Goal: Task Accomplishment & Management: Use online tool/utility

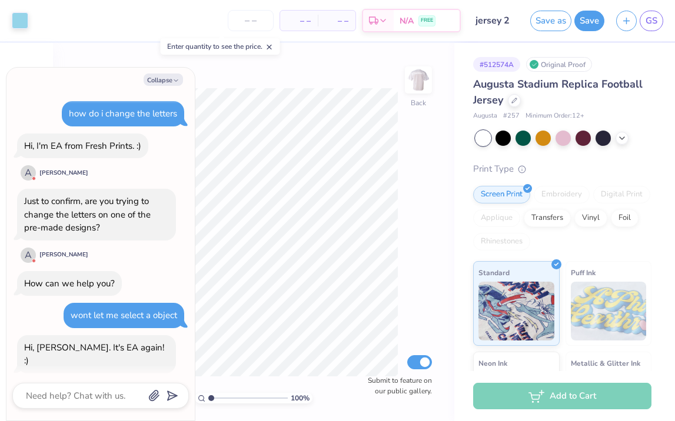
scroll to position [992, 0]
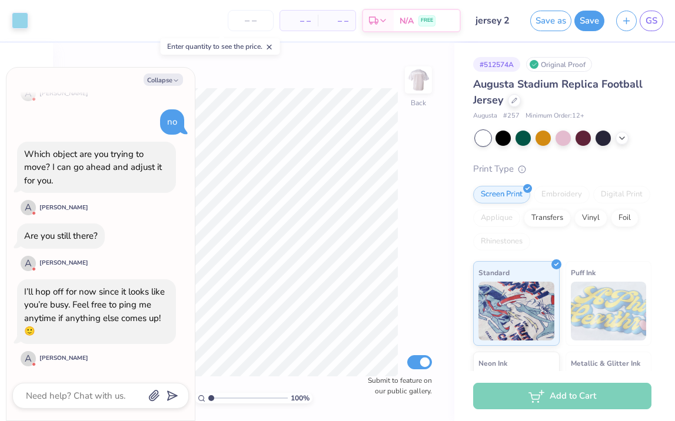
type textarea "x"
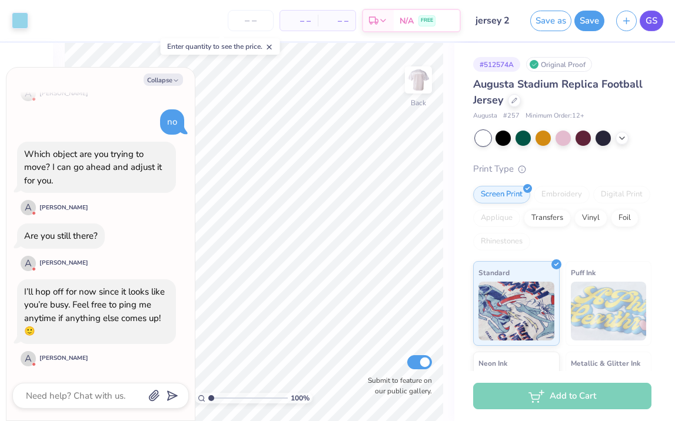
click at [649, 23] on span "GS" at bounding box center [651, 21] width 12 height 14
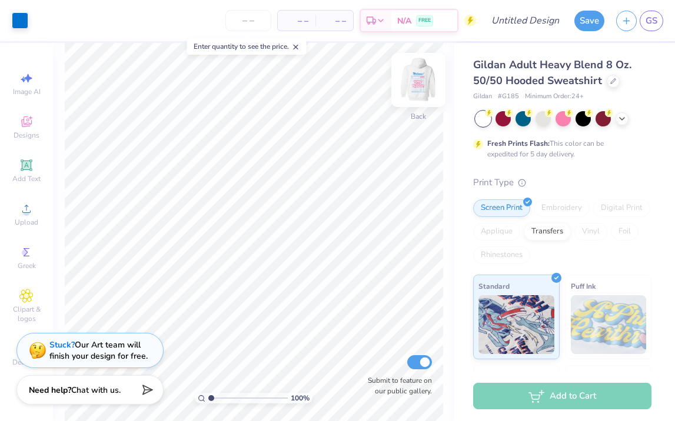
click at [416, 90] on img at bounding box center [418, 79] width 47 height 47
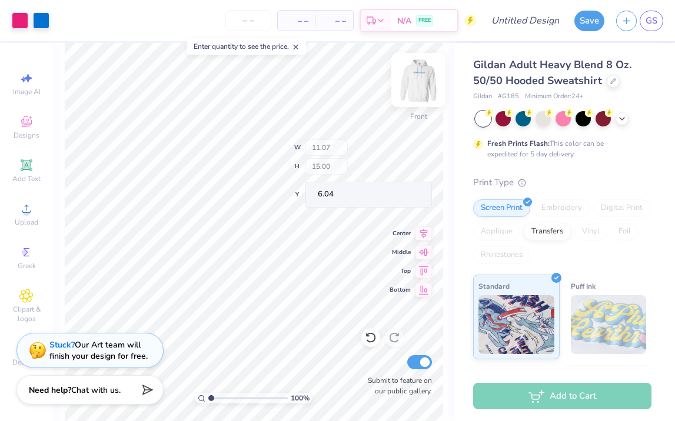
type input "3.52"
type input "1.11"
type input "9.01"
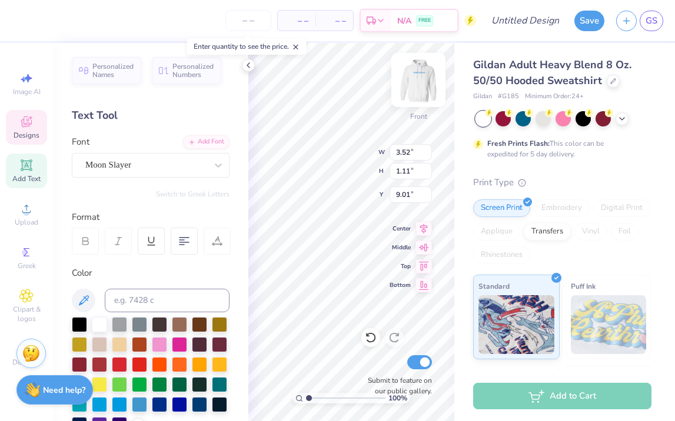
scroll to position [9, 3]
type textarea "05151851"
type textarea "'25"
type input "0.45"
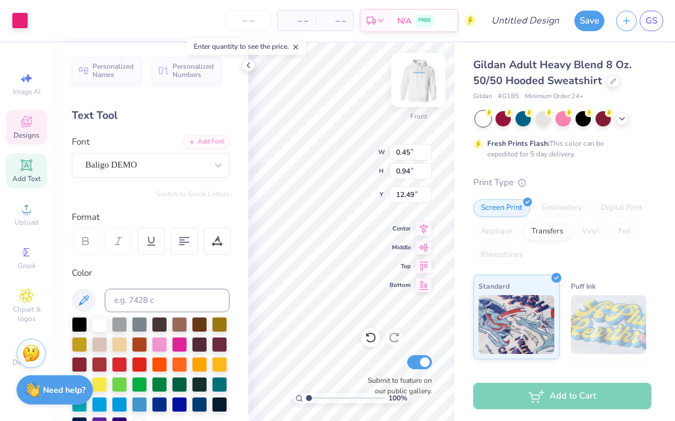
type input "0.94"
type input "12.49"
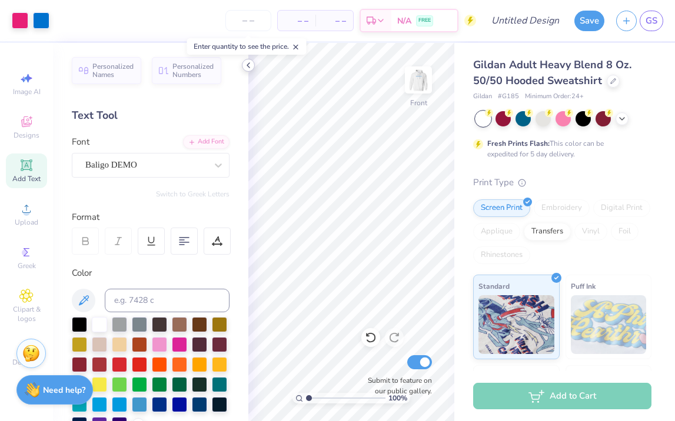
click at [248, 65] on icon at bounding box center [247, 65] width 9 height 9
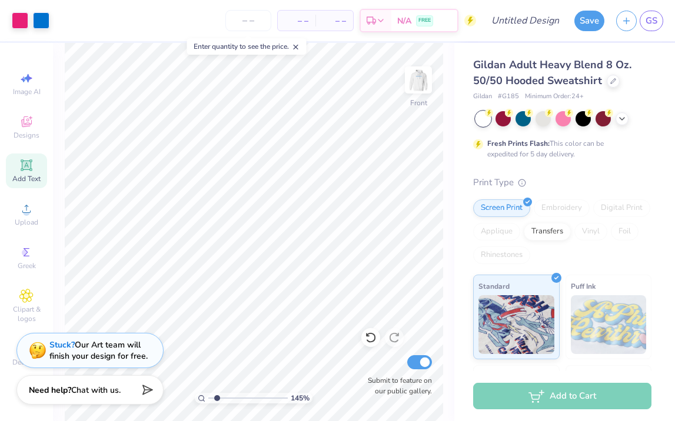
click at [217, 396] on input "range" at bounding box center [247, 398] width 79 height 11
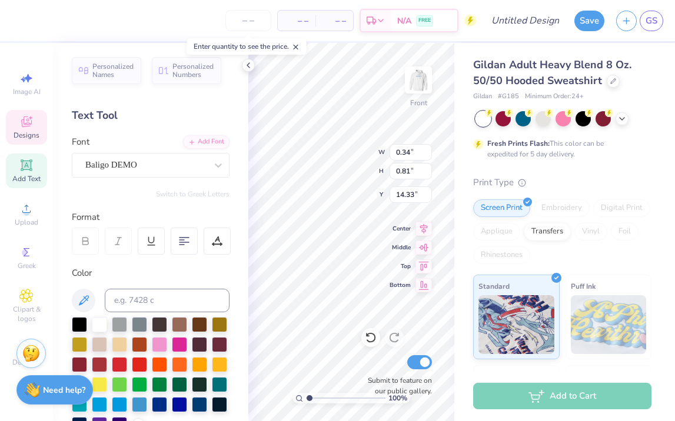
type input "1.15"
click at [310, 400] on input "range" at bounding box center [345, 398] width 79 height 11
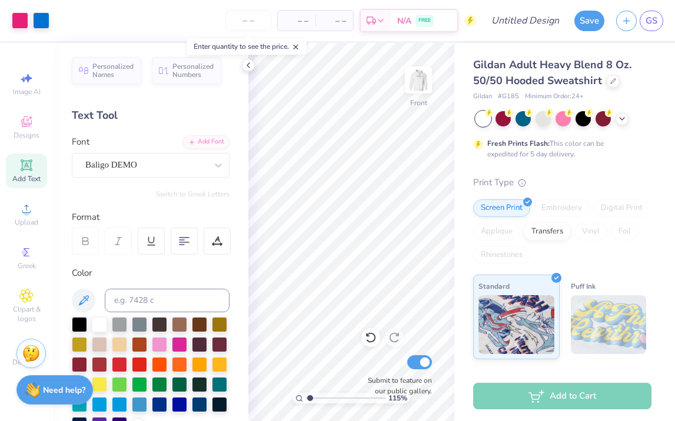
click at [428, 364] on div "115 % Front Submit to feature on our public gallery." at bounding box center [351, 232] width 206 height 378
click at [248, 66] on polyline at bounding box center [248, 65] width 2 height 5
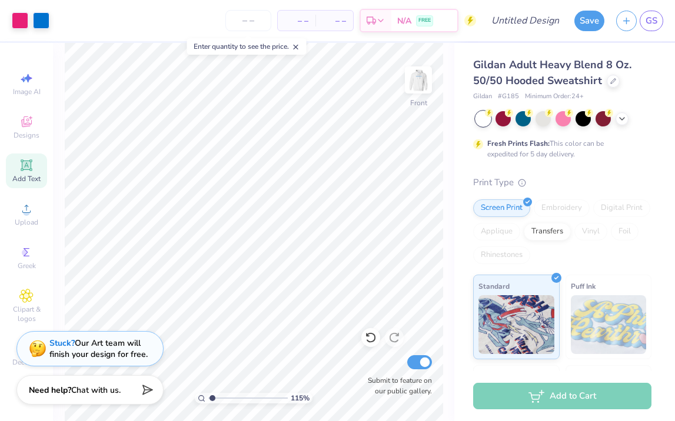
click at [94, 345] on div "Stuck? Our Art team will finish your design for free." at bounding box center [98, 349] width 98 height 22
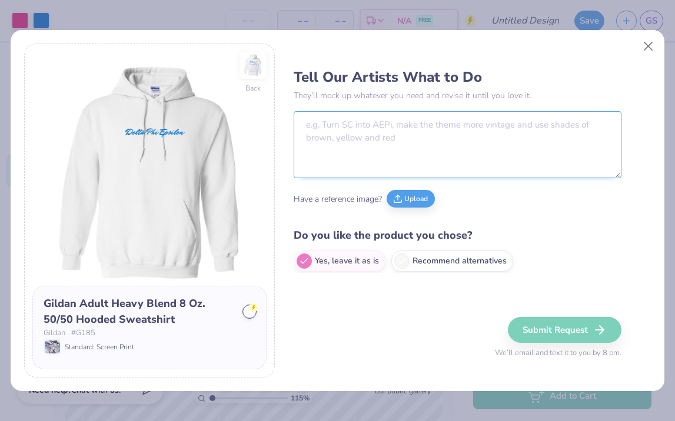
click at [347, 123] on textarea at bounding box center [457, 144] width 328 height 67
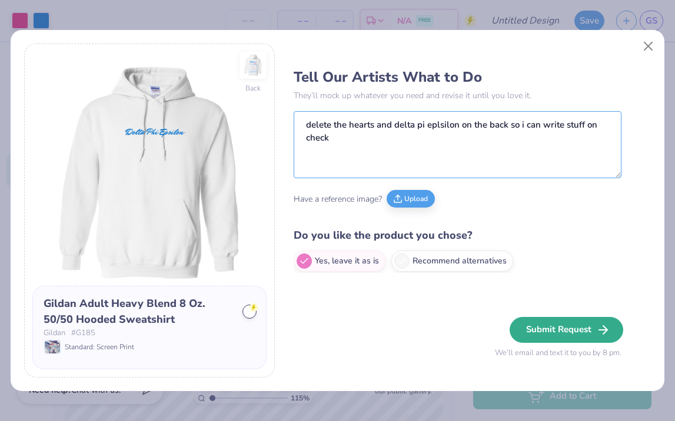
type textarea "delete the hearts and delta pi eplsilon on the back so i can write stuff on che…"
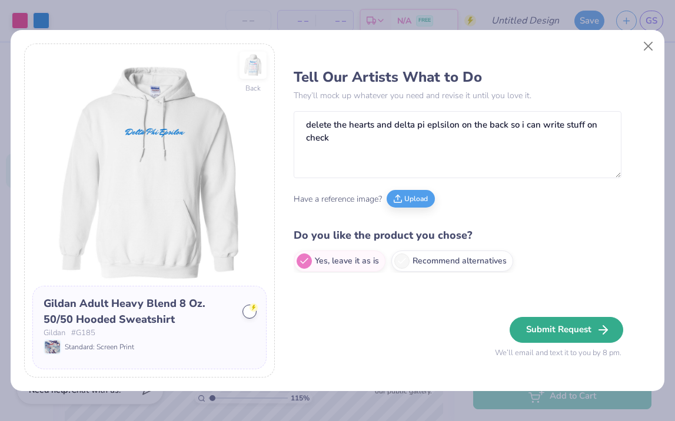
click at [545, 325] on button "Submit Request" at bounding box center [566, 330] width 114 height 26
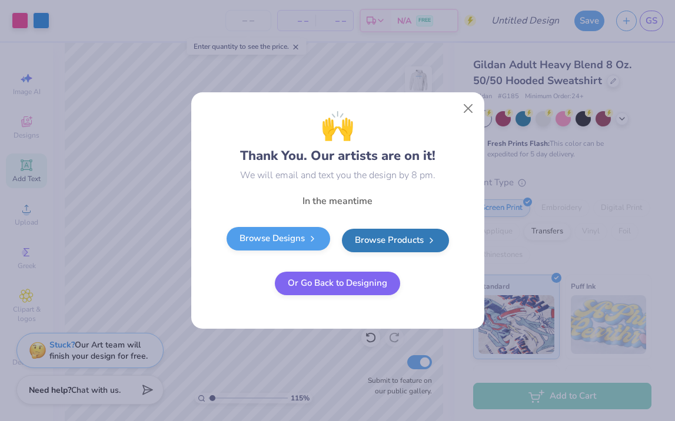
click at [296, 239] on link "Browse Designs" at bounding box center [278, 239] width 104 height 24
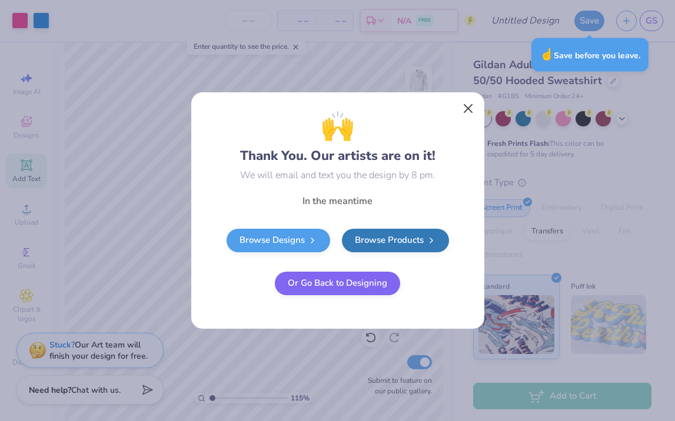
click at [469, 104] on button "Close" at bounding box center [467, 109] width 22 height 22
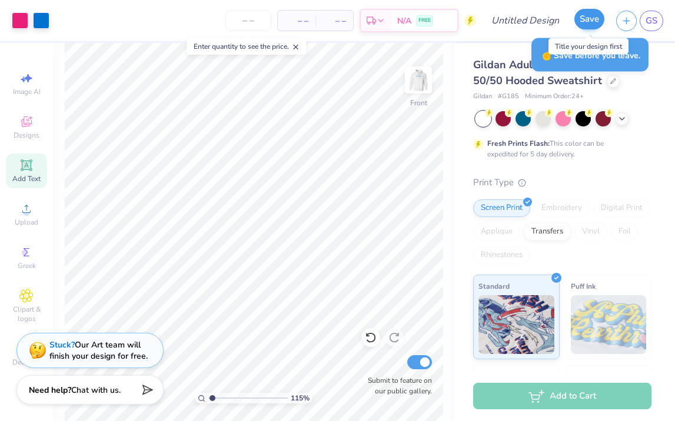
click at [595, 18] on button "Save" at bounding box center [589, 19] width 30 height 21
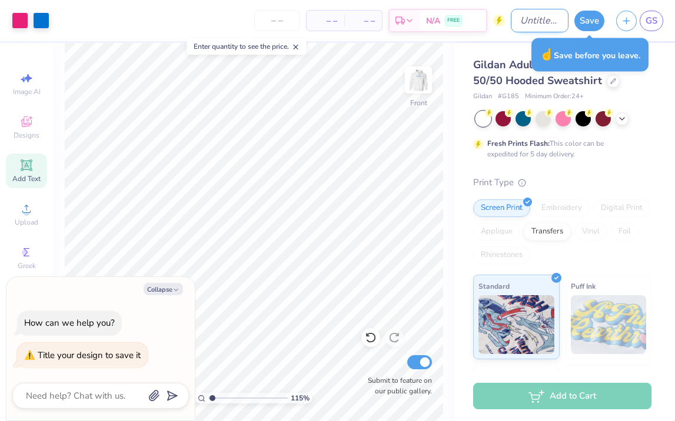
type textarea "x"
click at [529, 24] on input "Design Title" at bounding box center [539, 21] width 58 height 24
type input "c"
type textarea "x"
type input "cr"
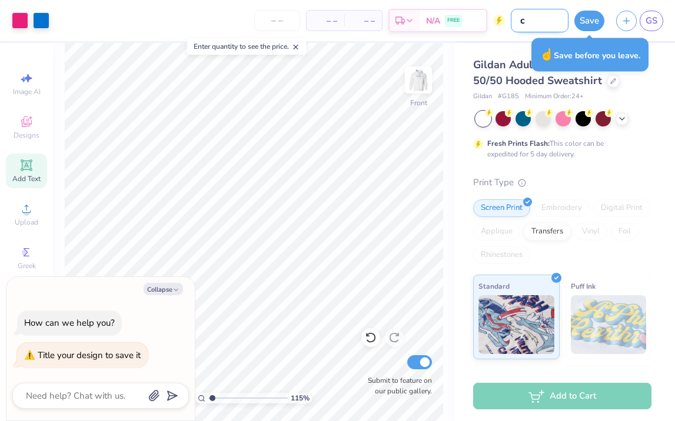
type textarea "x"
type input "cr"
click at [582, 22] on button "Save" at bounding box center [589, 19] width 30 height 21
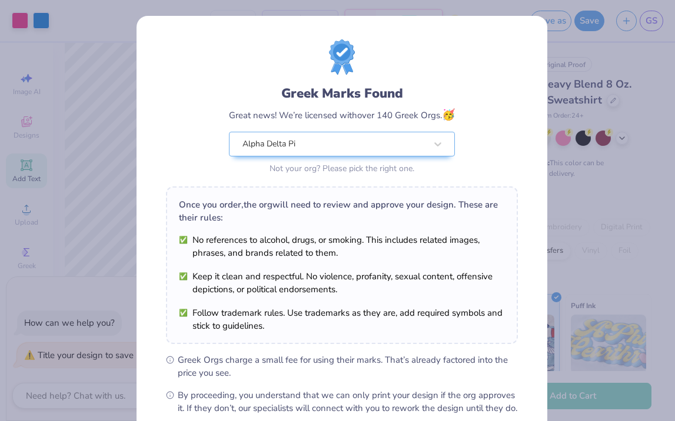
type textarea "x"
